Goal: Find specific page/section: Find specific page/section

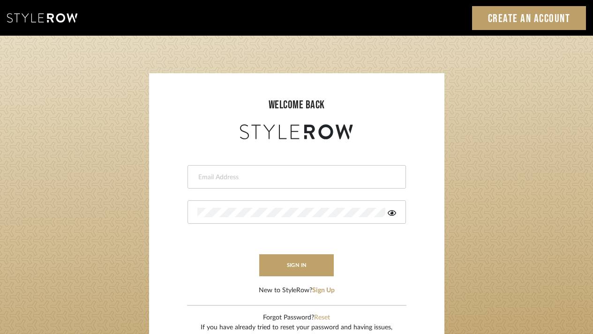
type input "divya.aok@gmail.com"
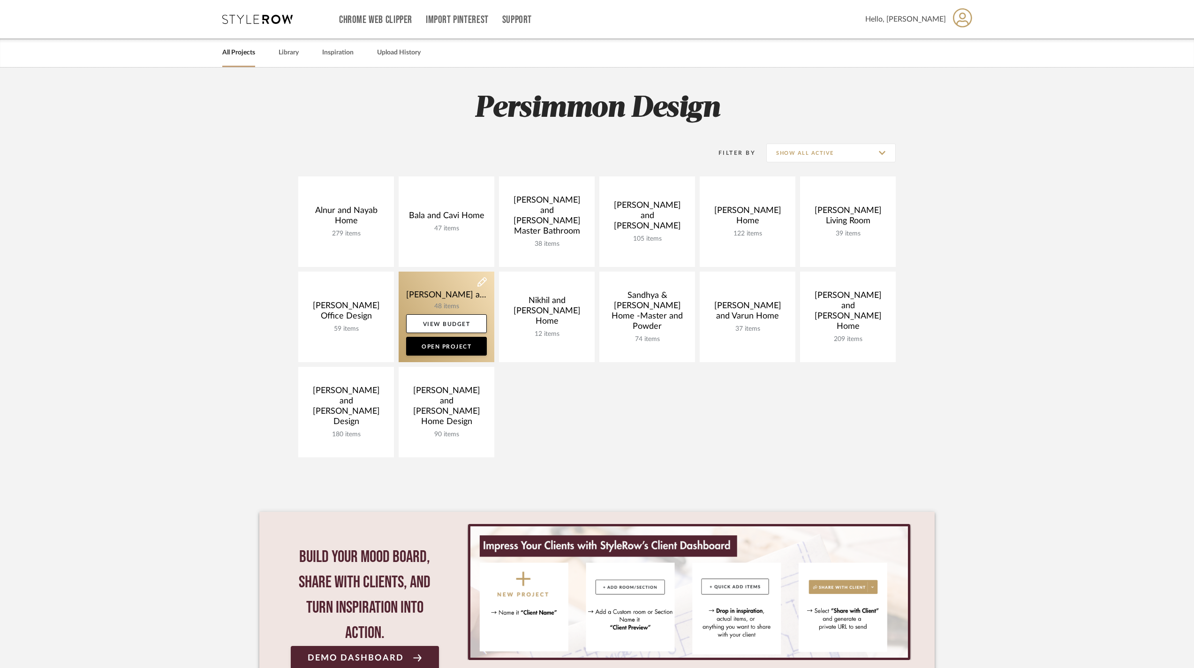
click at [434, 286] on link at bounding box center [447, 316] width 96 height 90
click at [443, 295] on link at bounding box center [447, 316] width 96 height 90
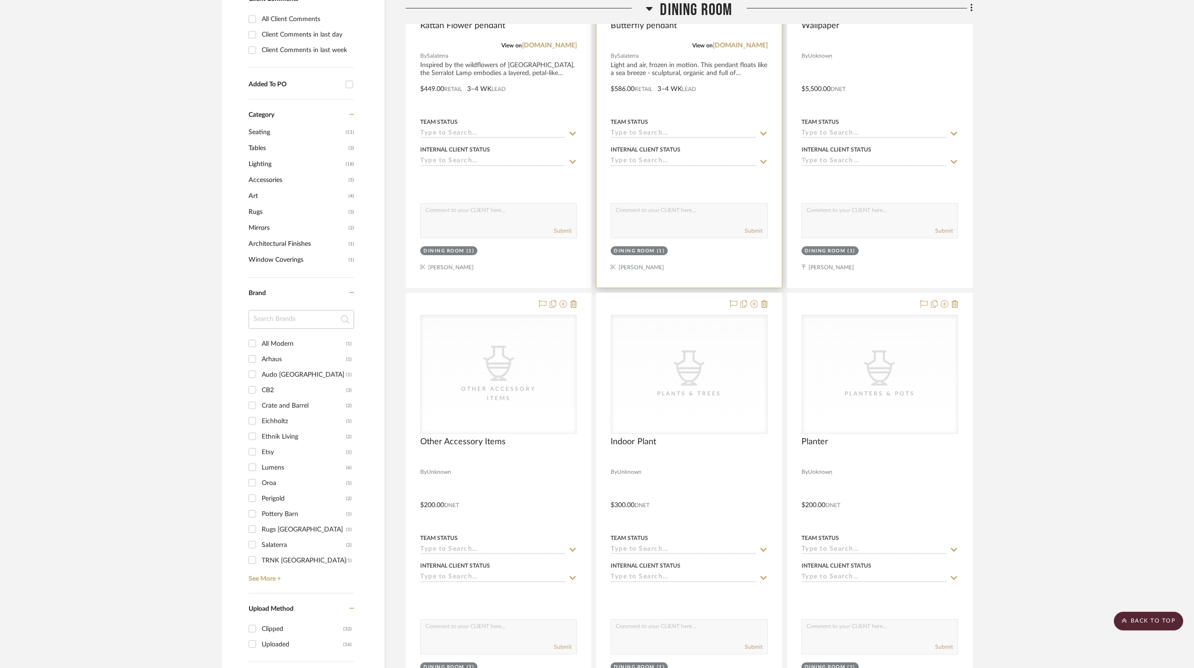
scroll to position [90, 0]
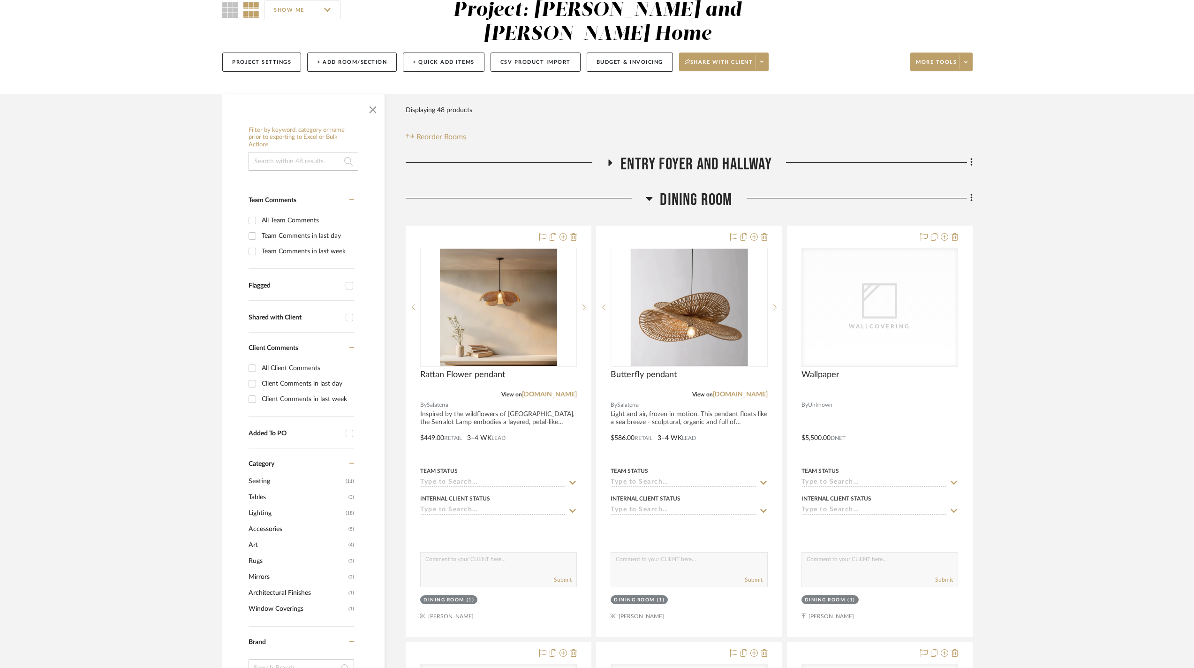
click at [652, 193] on icon at bounding box center [649, 198] width 7 height 11
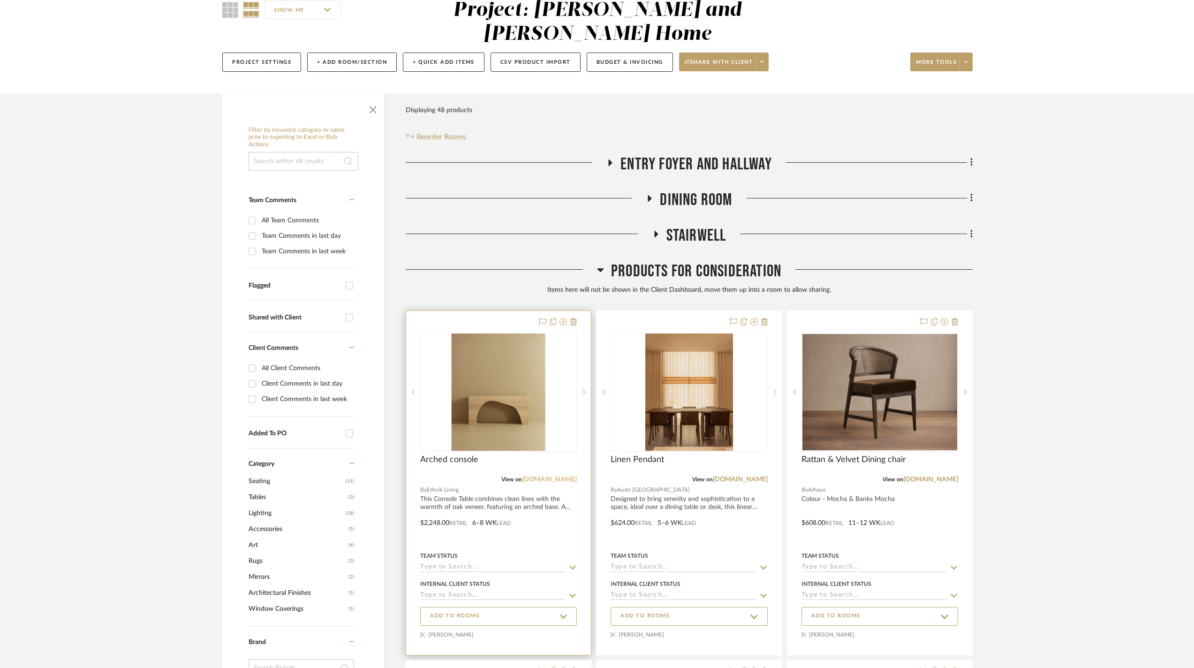
click at [534, 479] on link "[DOMAIN_NAME]" at bounding box center [549, 479] width 55 height 7
click at [600, 268] on icon at bounding box center [600, 270] width 7 height 4
